Goal: Navigation & Orientation: Find specific page/section

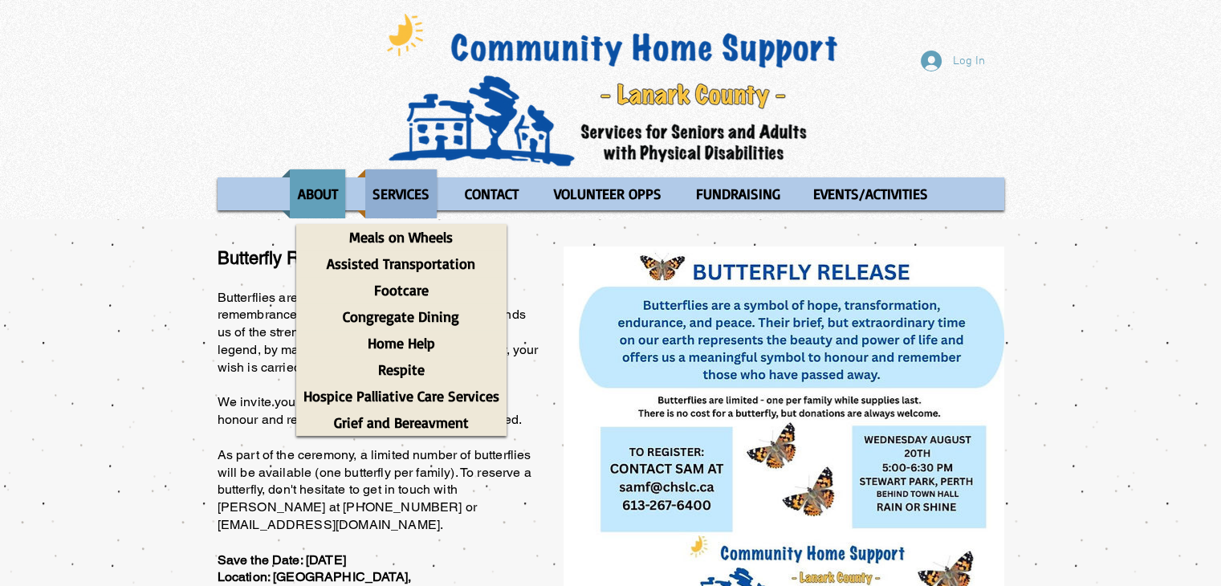
click at [389, 172] on p "SERVICES" at bounding box center [400, 193] width 71 height 49
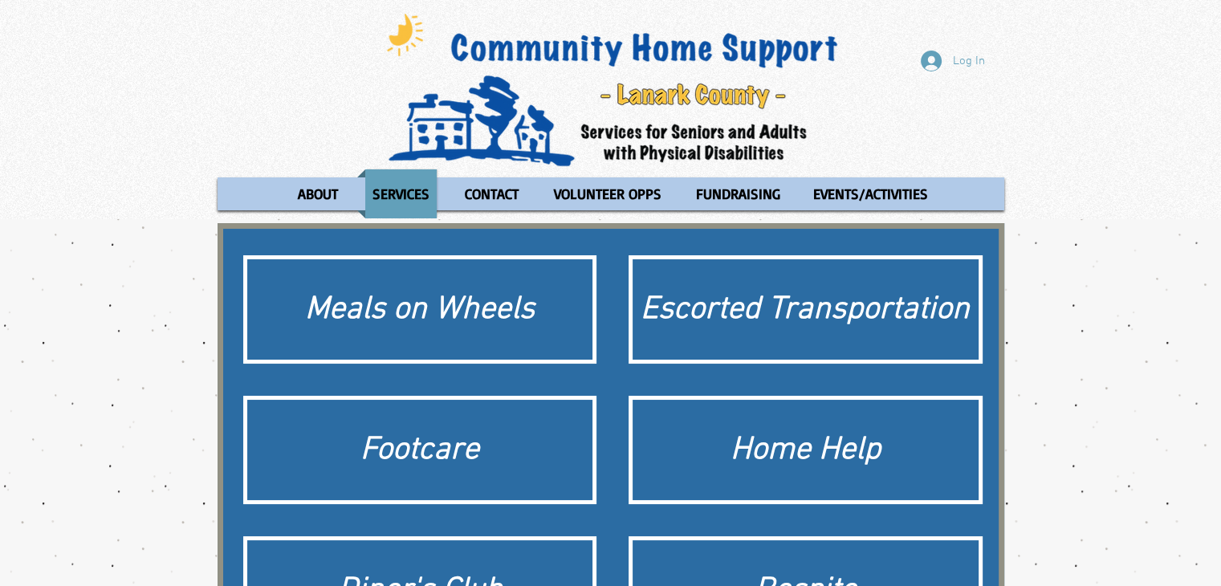
scroll to position [35, 0]
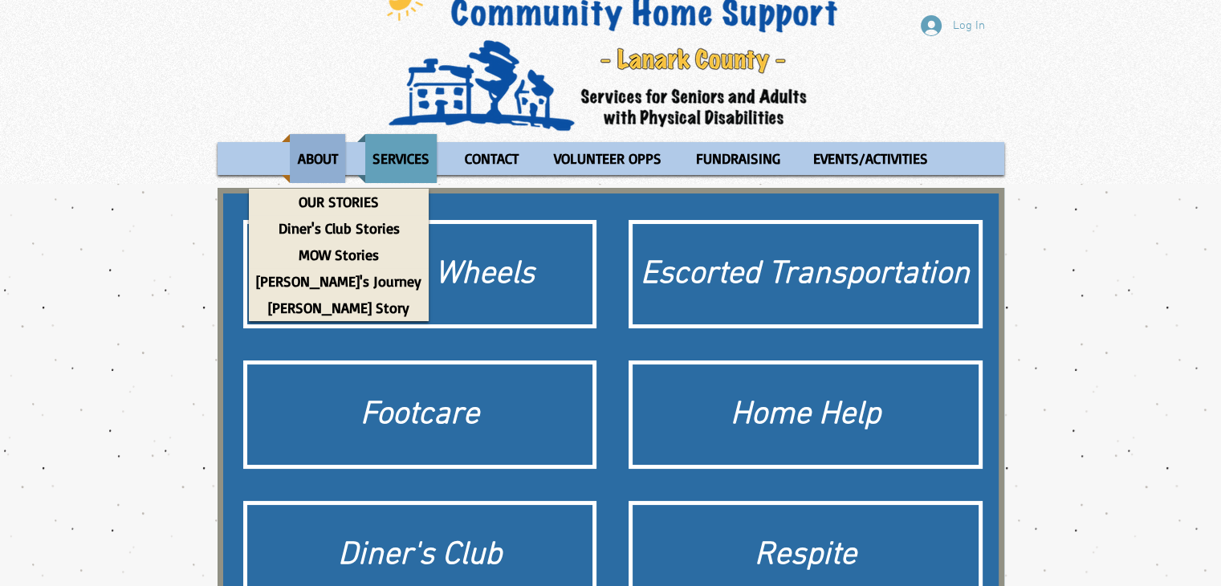
click at [321, 165] on p "ABOUT" at bounding box center [318, 158] width 55 height 49
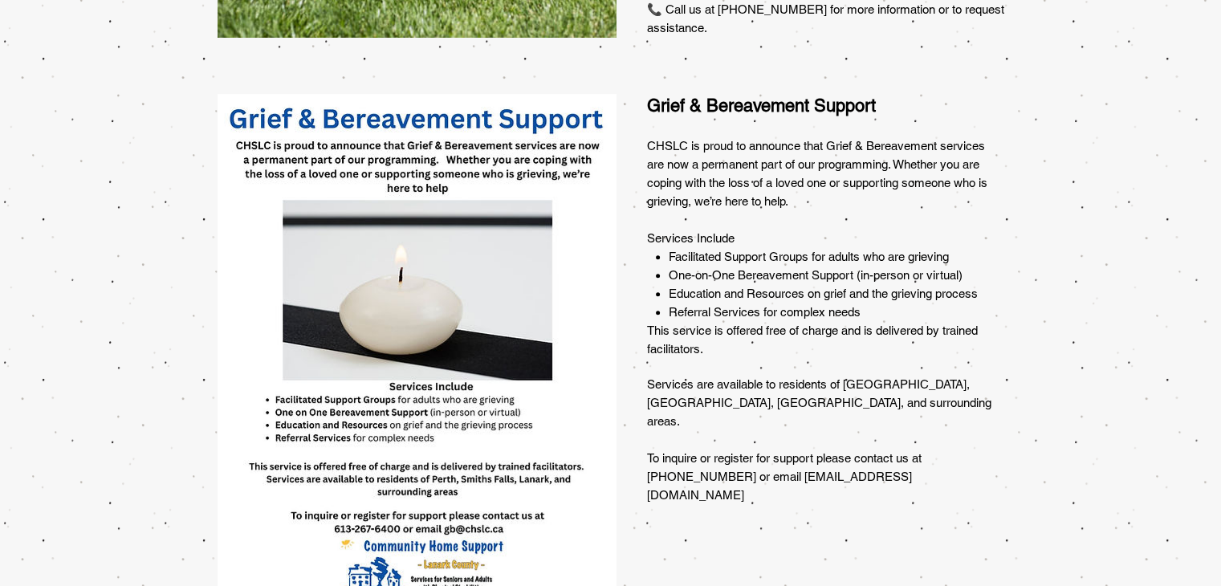
scroll to position [1124, 0]
